Goal: Task Accomplishment & Management: Use online tool/utility

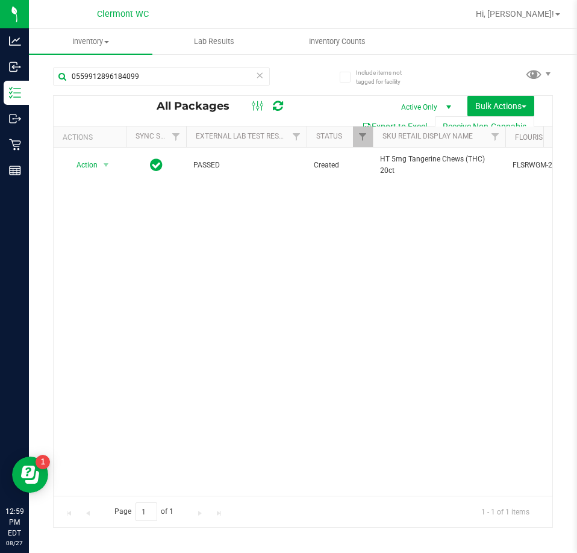
click at [154, 339] on div "Action Action Adjust qty Create package Edit attributes Global inventory Locate…" at bounding box center [303, 322] width 499 height 348
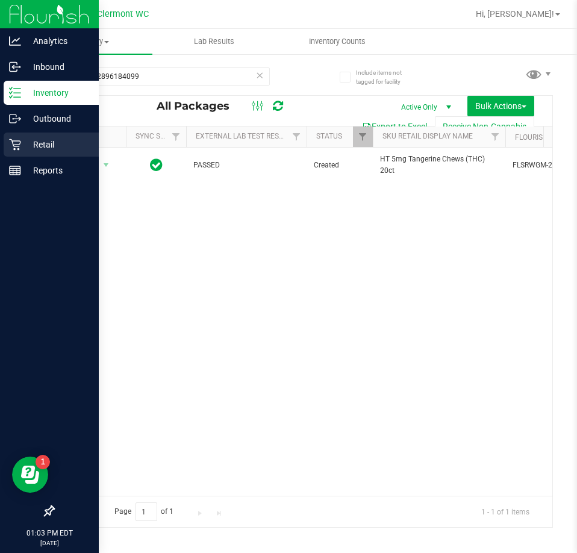
click at [16, 146] on icon at bounding box center [15, 145] width 12 height 12
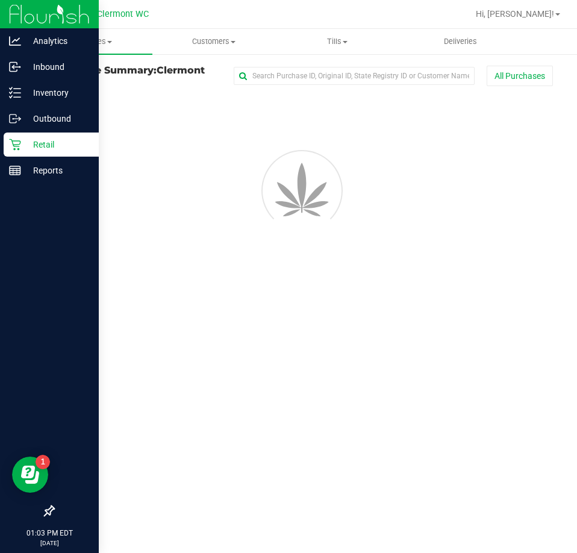
click at [98, 42] on span "Purchases" at bounding box center [91, 41] width 124 height 11
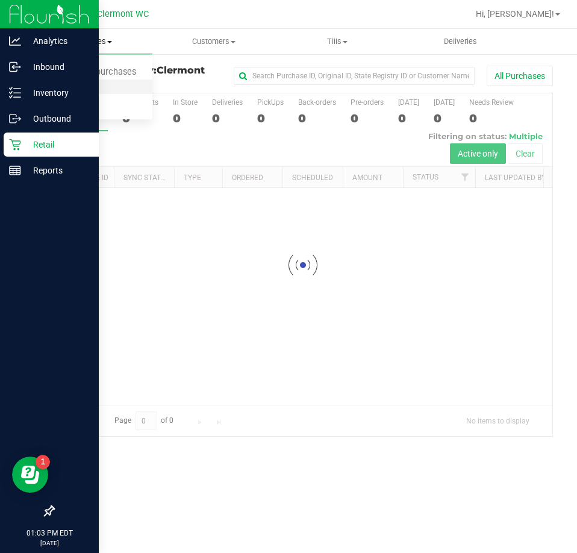
click at [110, 80] on li "Fulfillment" at bounding box center [91, 87] width 124 height 14
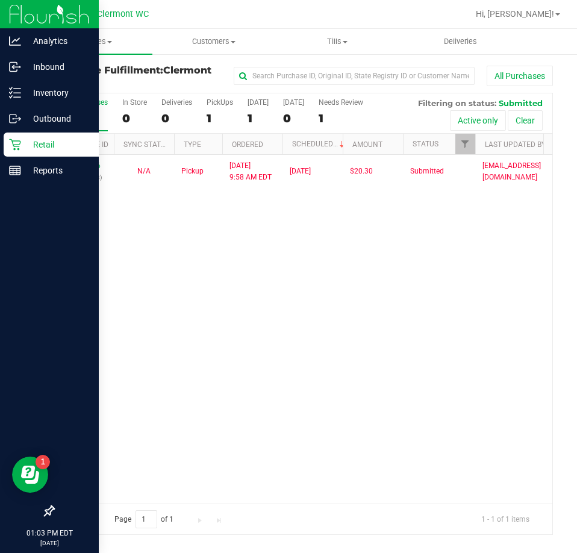
click at [192, 263] on div "11854316 (317447618) N/A Pickup [DATE] 9:58 AM EDT 8/27/2025 $20.30 Submitted […" at bounding box center [303, 329] width 499 height 348
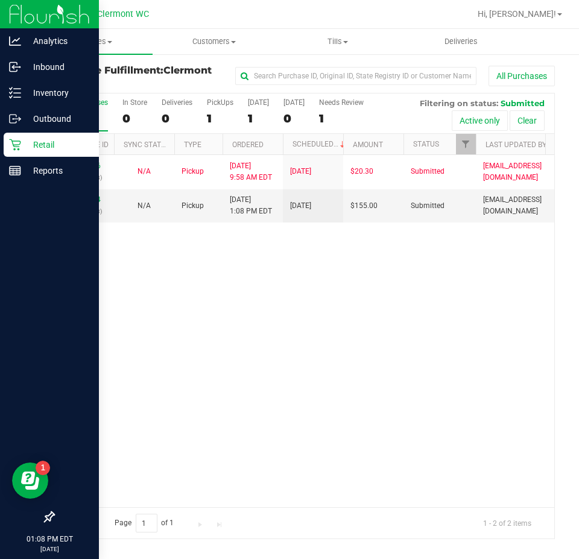
click at [280, 376] on div "11854316 (317447618) N/A Pickup [DATE] 9:58 AM EDT 8/27/2025 $20.30 Submitted […" at bounding box center [304, 331] width 500 height 352
click at [78, 198] on link "11856214" at bounding box center [84, 199] width 34 height 8
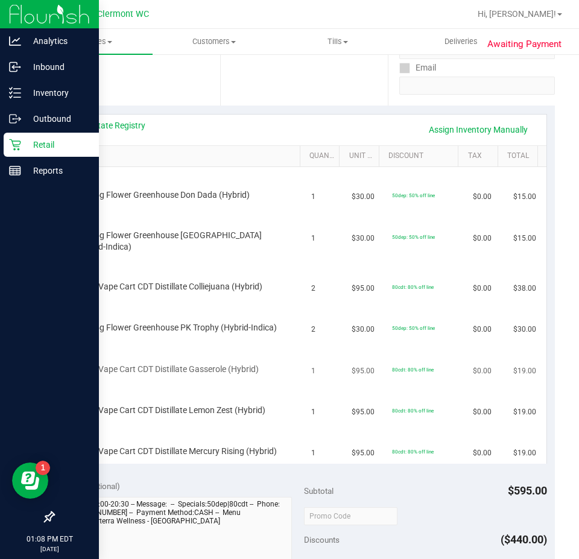
scroll to position [241, 0]
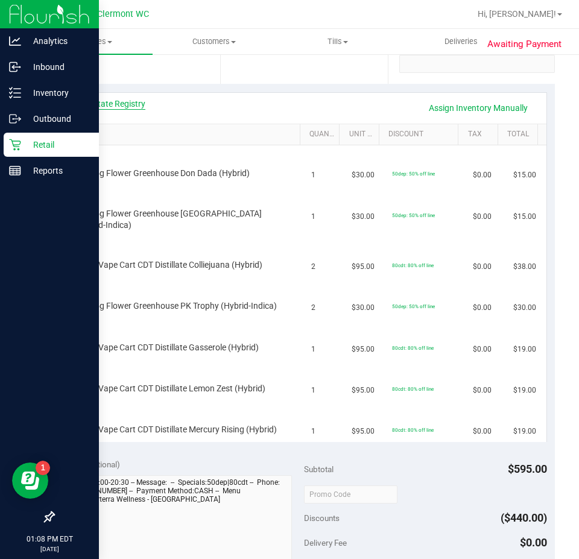
click at [128, 101] on link "View State Registry" at bounding box center [109, 104] width 72 height 12
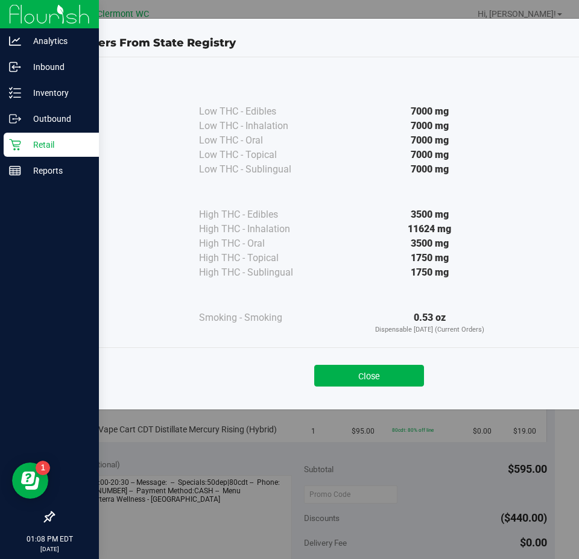
drag, startPoint x: 368, startPoint y: 375, endPoint x: 372, endPoint y: 368, distance: 7.9
click at [371, 369] on button "Close" at bounding box center [369, 376] width 110 height 22
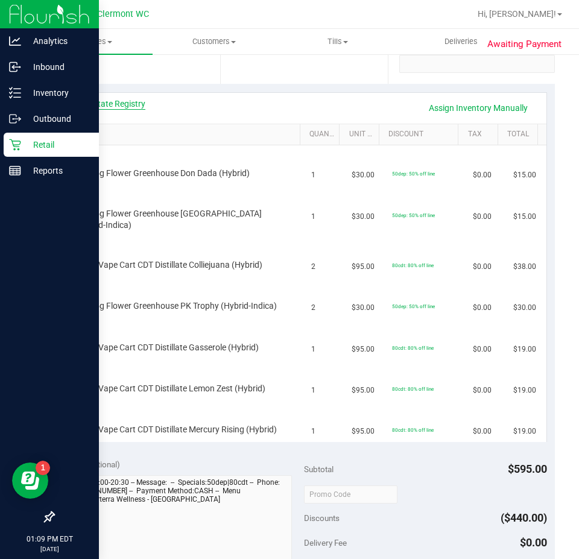
click at [127, 99] on link "View State Registry" at bounding box center [109, 104] width 72 height 12
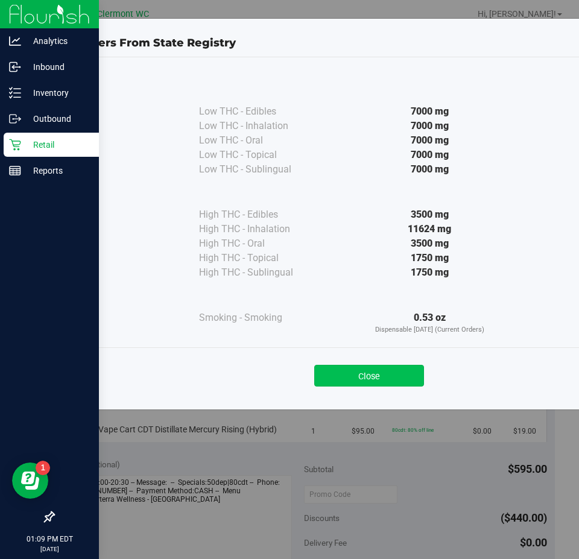
click at [358, 368] on button "Close" at bounding box center [369, 376] width 110 height 22
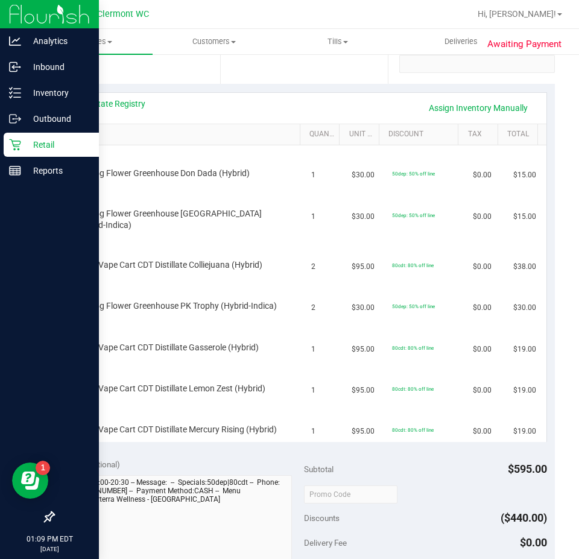
click at [76, 133] on link "SKU" at bounding box center [183, 135] width 224 height 10
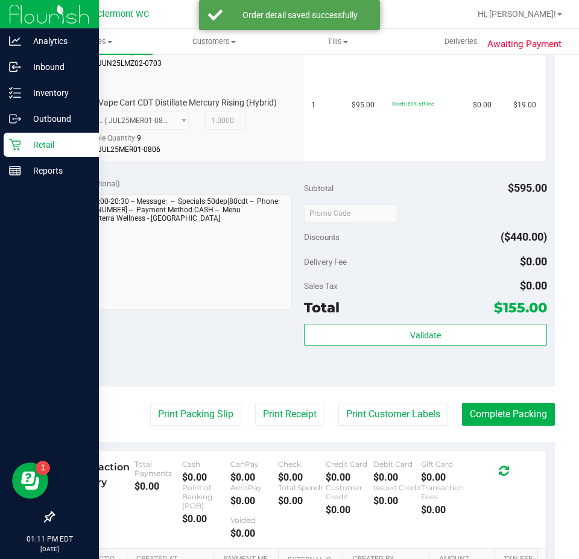
scroll to position [838, 0]
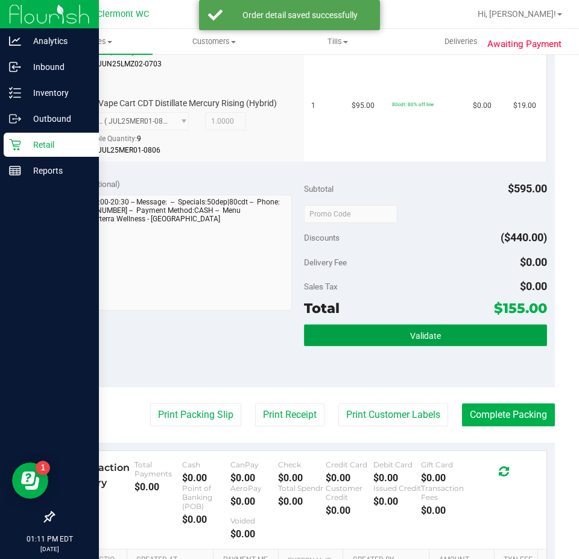
click at [492, 346] on button "Validate" at bounding box center [425, 335] width 243 height 22
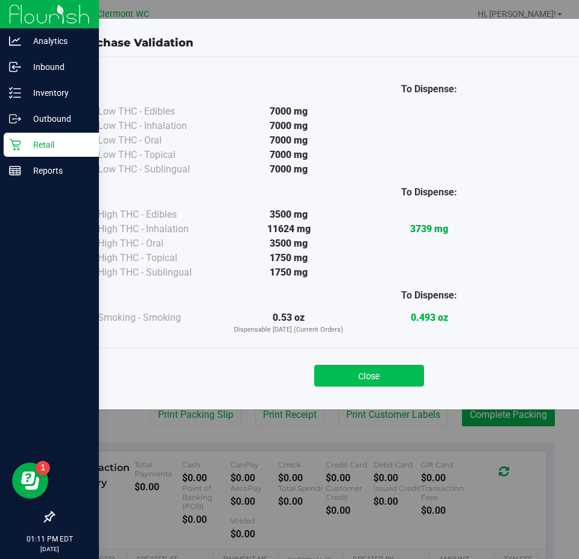
click at [371, 366] on button "Close" at bounding box center [369, 376] width 110 height 22
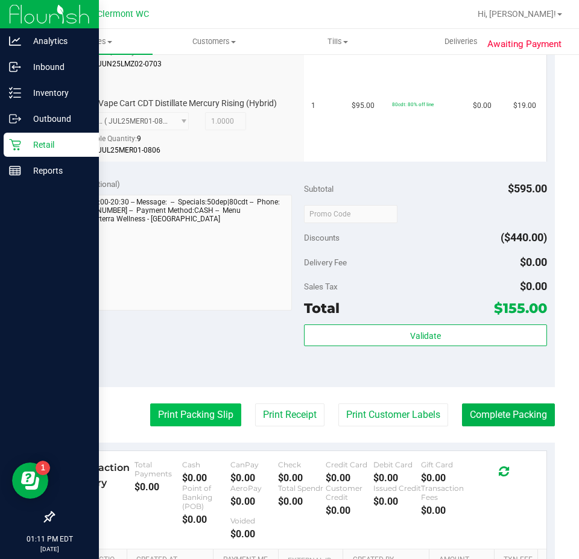
click at [191, 426] on button "Print Packing Slip" at bounding box center [195, 414] width 91 height 23
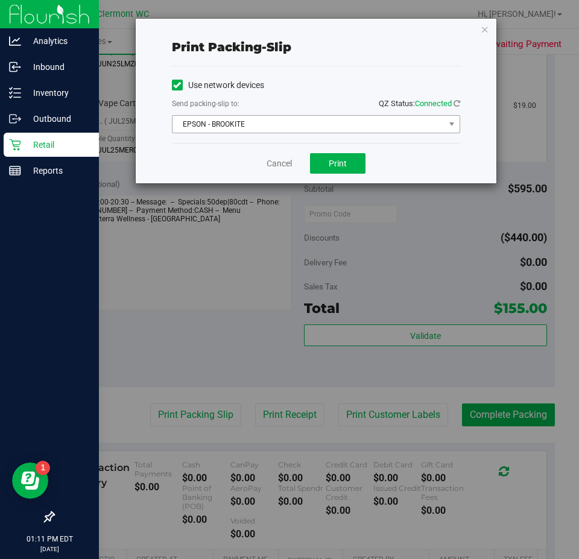
click at [430, 124] on span "EPSON - BROOKITE" at bounding box center [308, 124] width 272 height 17
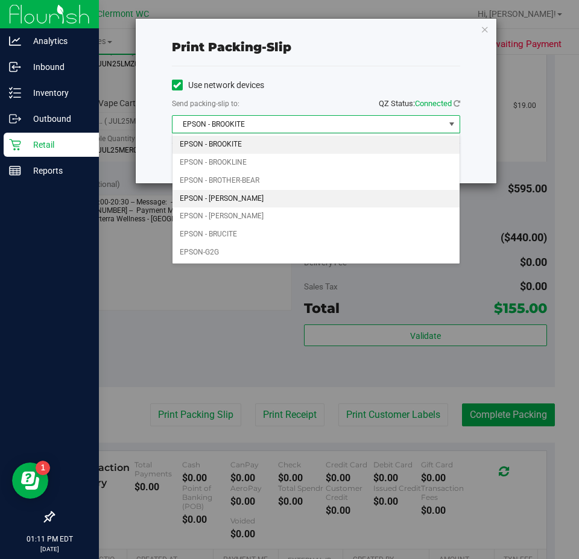
click at [316, 198] on li "EPSON - [PERSON_NAME]" at bounding box center [315, 199] width 287 height 18
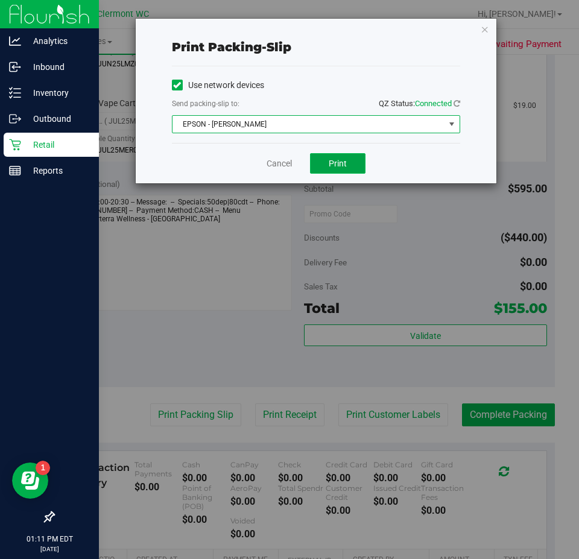
click at [342, 172] on button "Print" at bounding box center [337, 163] width 55 height 20
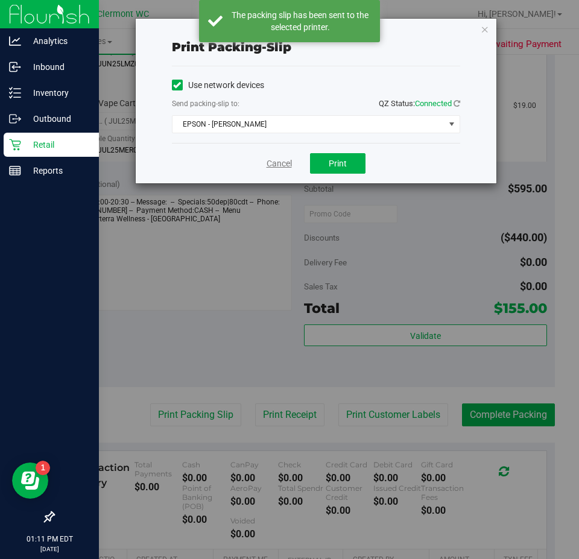
click at [278, 166] on link "Cancel" at bounding box center [278, 163] width 25 height 13
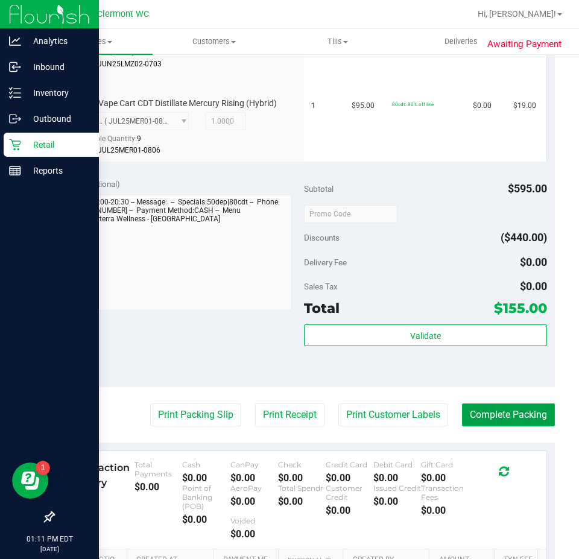
click at [488, 426] on button "Complete Packing" at bounding box center [508, 414] width 93 height 23
